Goal: Check status: Check status

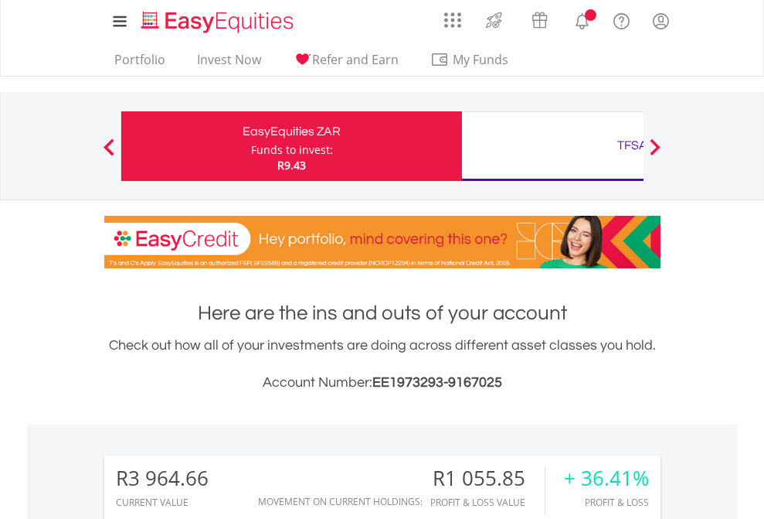
scroll to position [148, 243]
click at [251, 146] on div "Funds to invest:" at bounding box center [292, 149] width 82 height 15
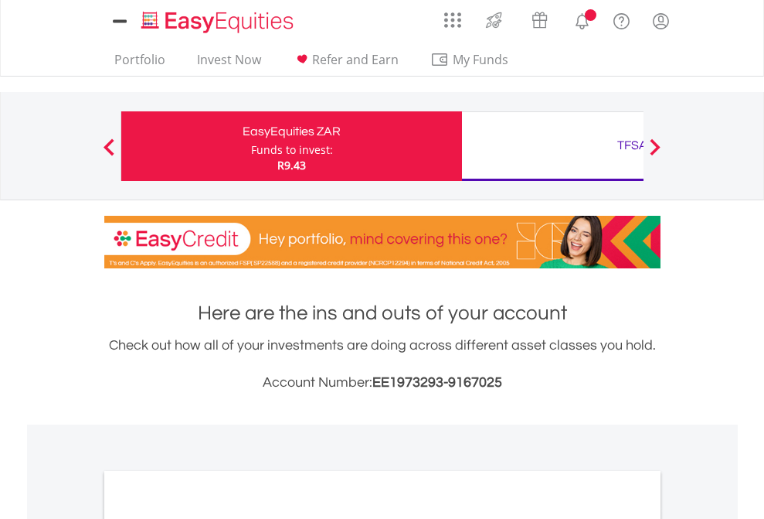
scroll to position [929, 0]
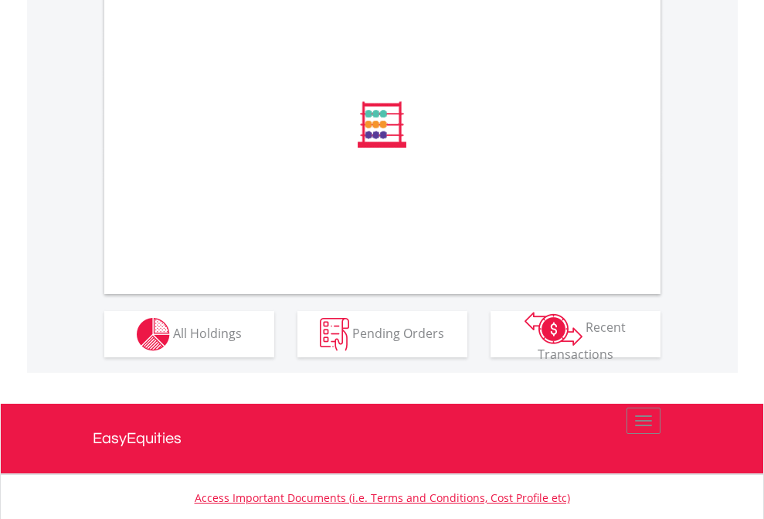
click at [173, 341] on span "All Holdings" at bounding box center [207, 332] width 69 height 17
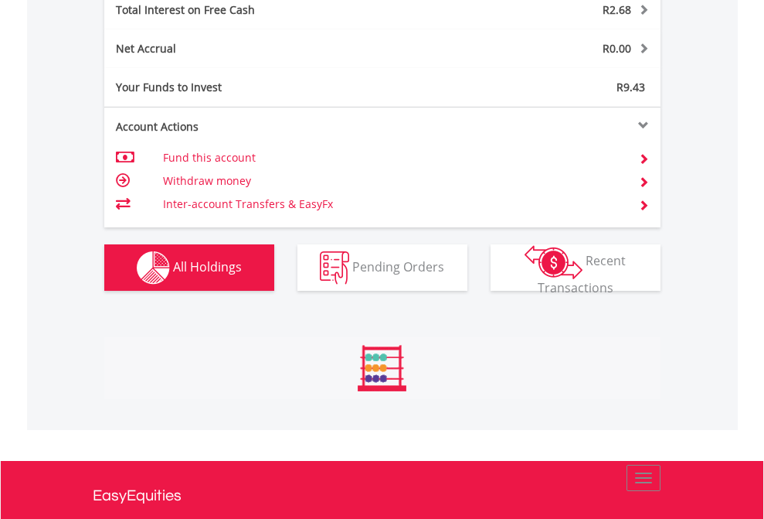
scroll to position [148, 243]
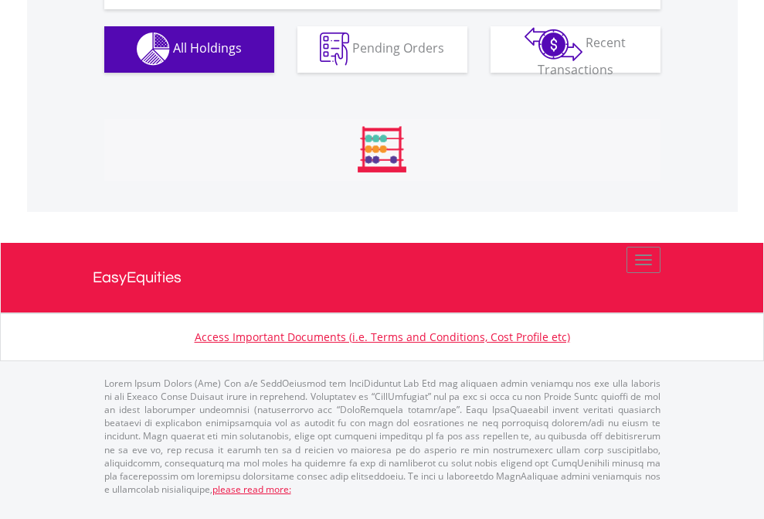
scroll to position [1530, 0]
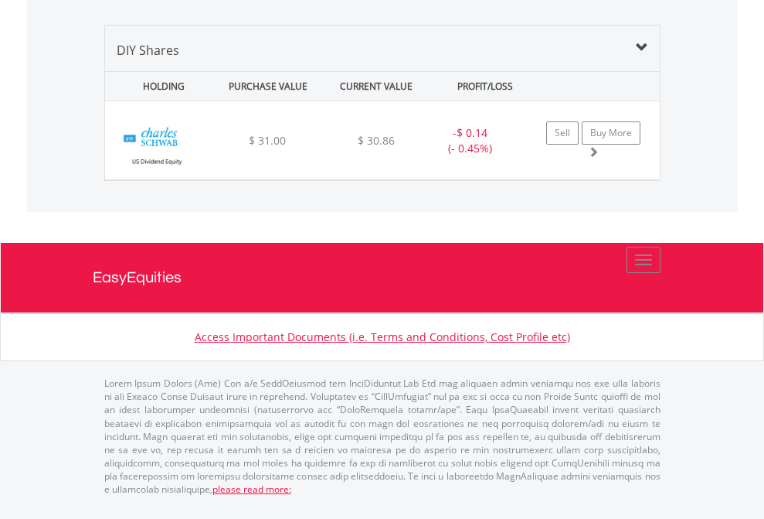
scroll to position [1494, 0]
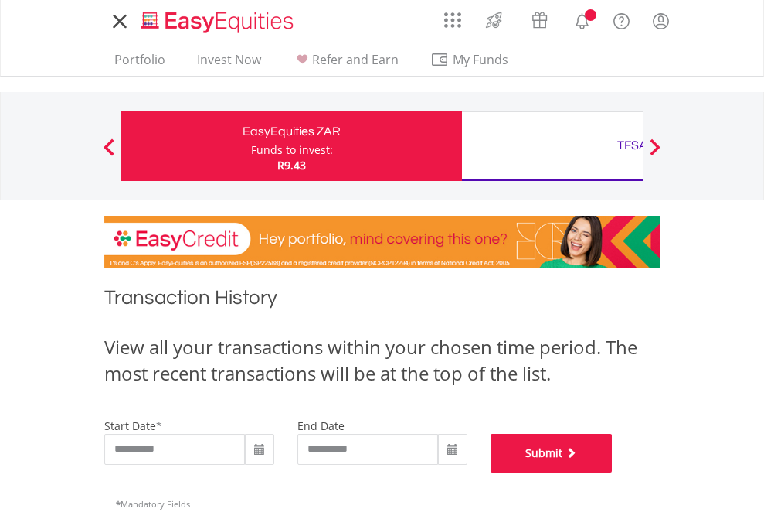
click at [613, 472] on button "Submit" at bounding box center [552, 453] width 122 height 39
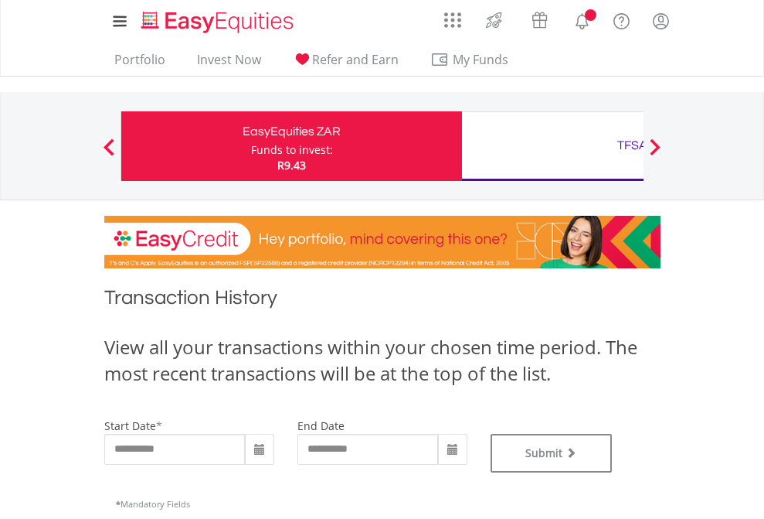
click at [553, 146] on div "TFSA" at bounding box center [632, 145] width 322 height 22
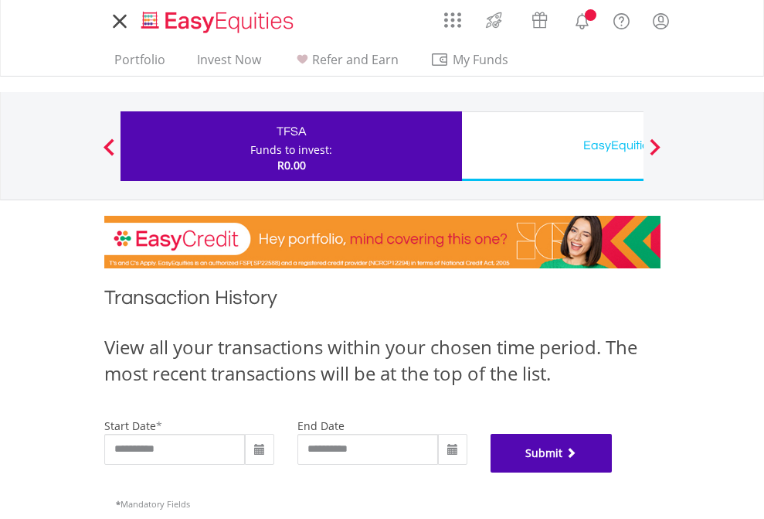
click at [613, 472] on button "Submit" at bounding box center [552, 453] width 122 height 39
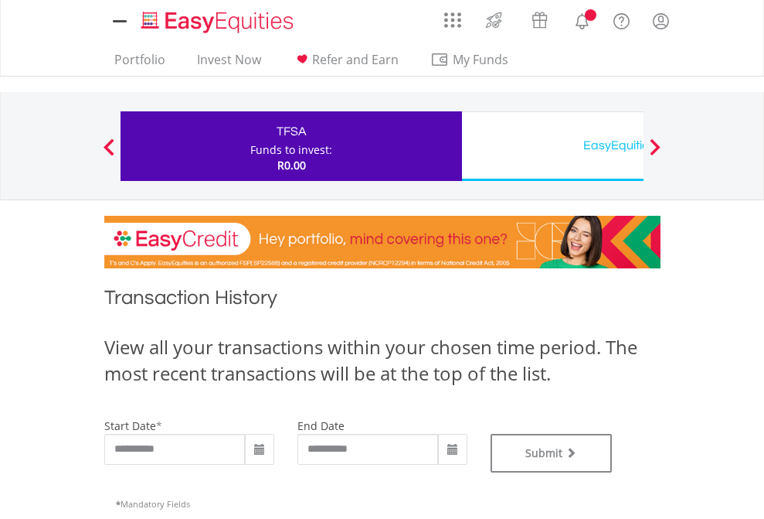
click at [553, 146] on div "EasyEquities USD" at bounding box center [632, 145] width 322 height 22
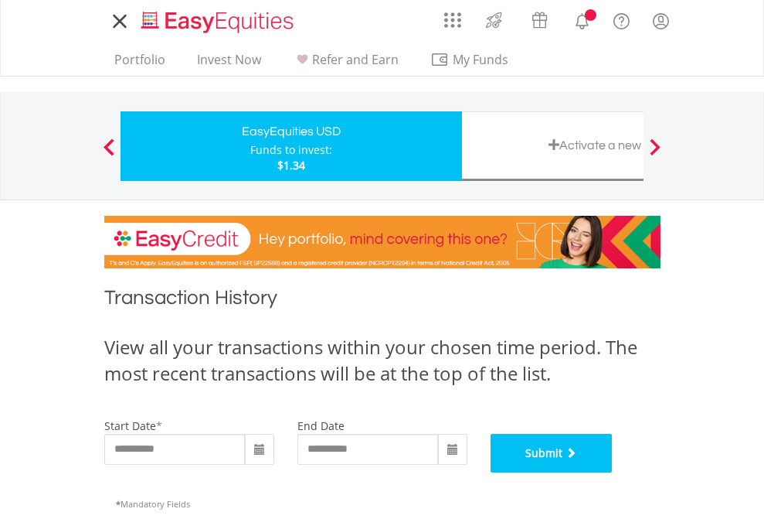
click at [613, 472] on button "Submit" at bounding box center [552, 453] width 122 height 39
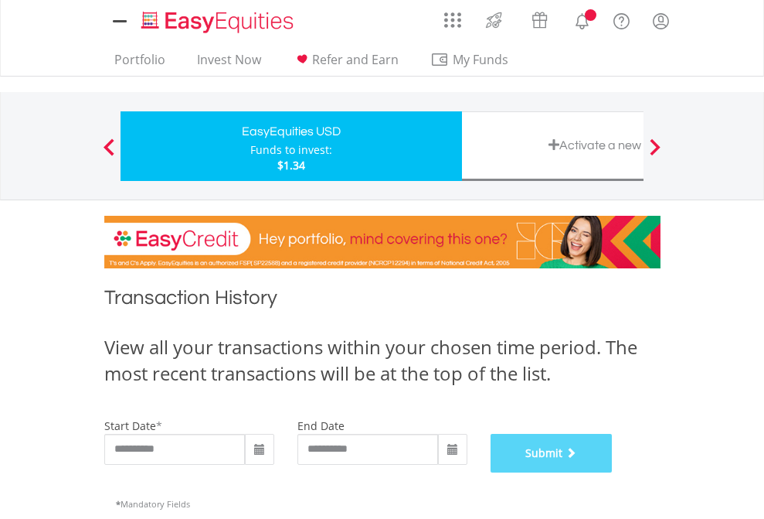
scroll to position [627, 0]
